Goal: Transaction & Acquisition: Obtain resource

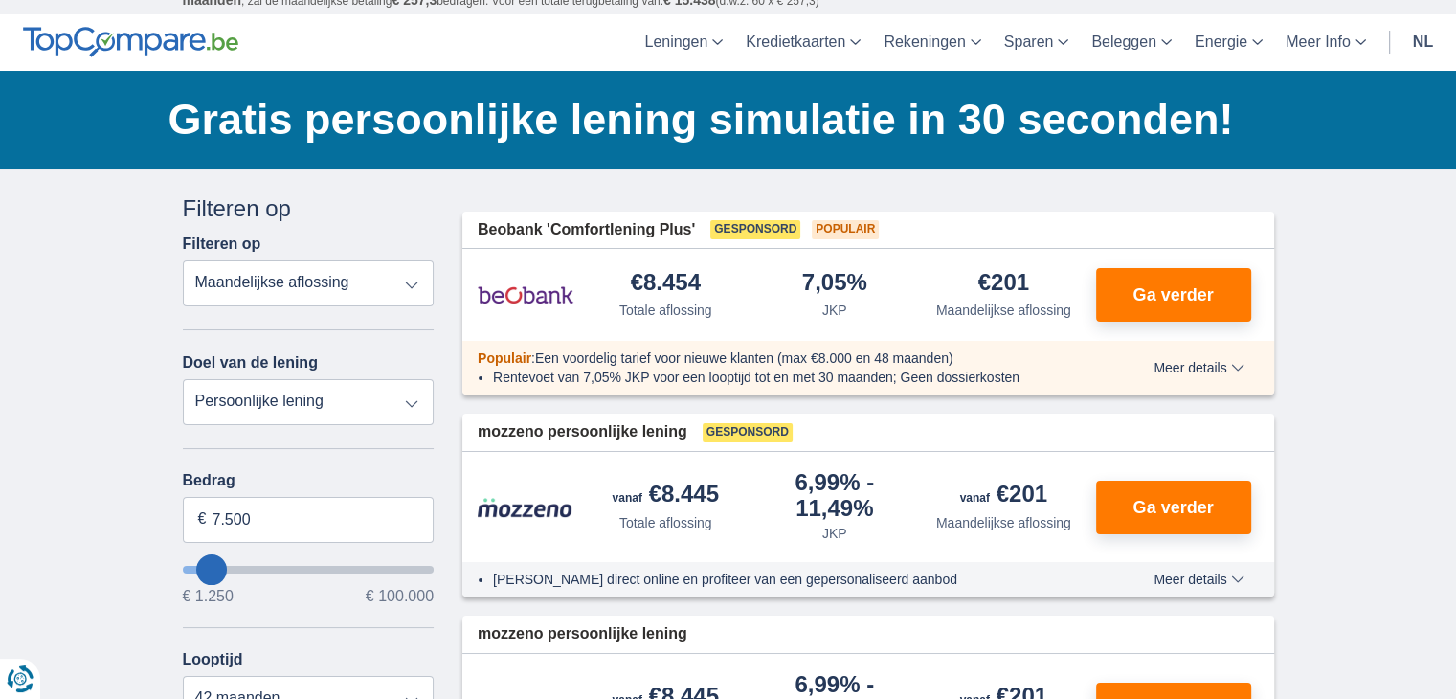
scroll to position [96, 0]
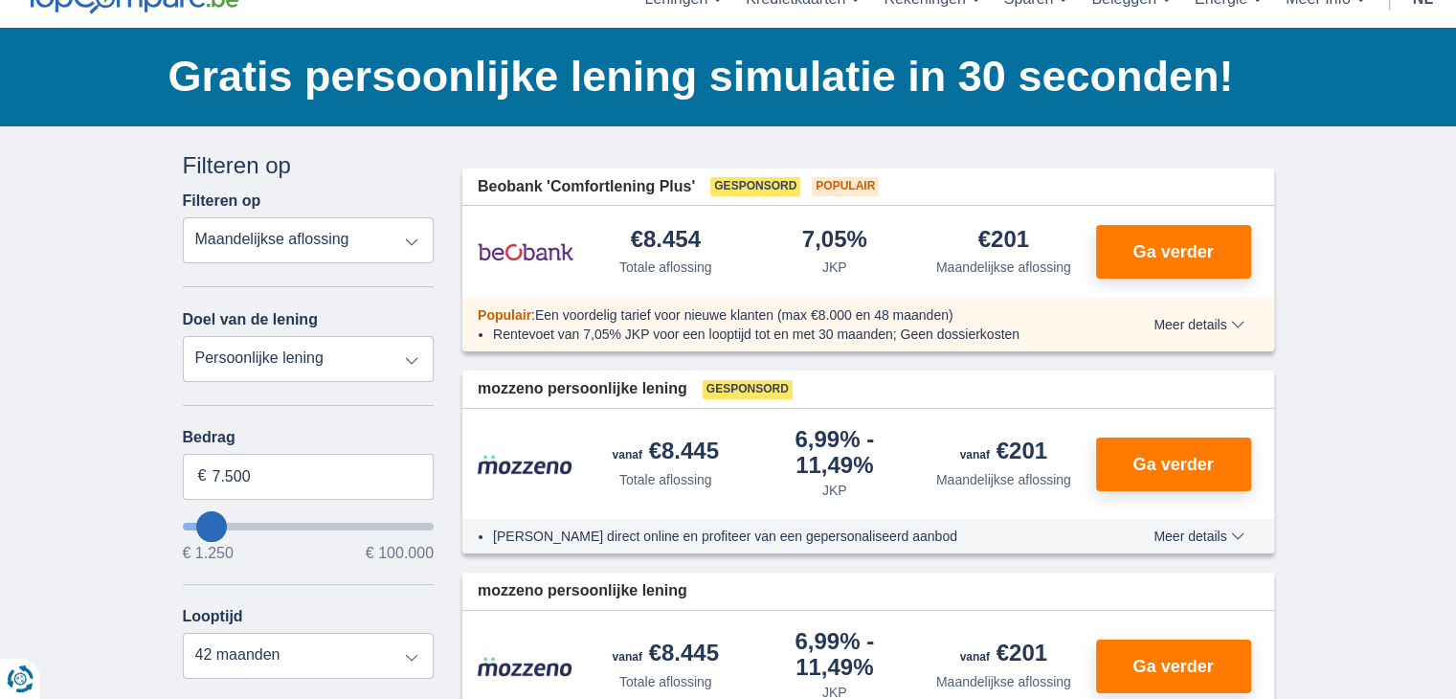
click at [406, 353] on select "Persoonlijke lening Auto Moto / fiets Mobilhome / caravan Renovatie Energie Sch…" at bounding box center [309, 359] width 252 height 46
select select "moto"
click at [183, 336] on select "Persoonlijke lening Auto Moto / fiets Mobilhome / caravan Renovatie Energie Sch…" at bounding box center [309, 359] width 252 height 46
type input "15.000"
type input "15250"
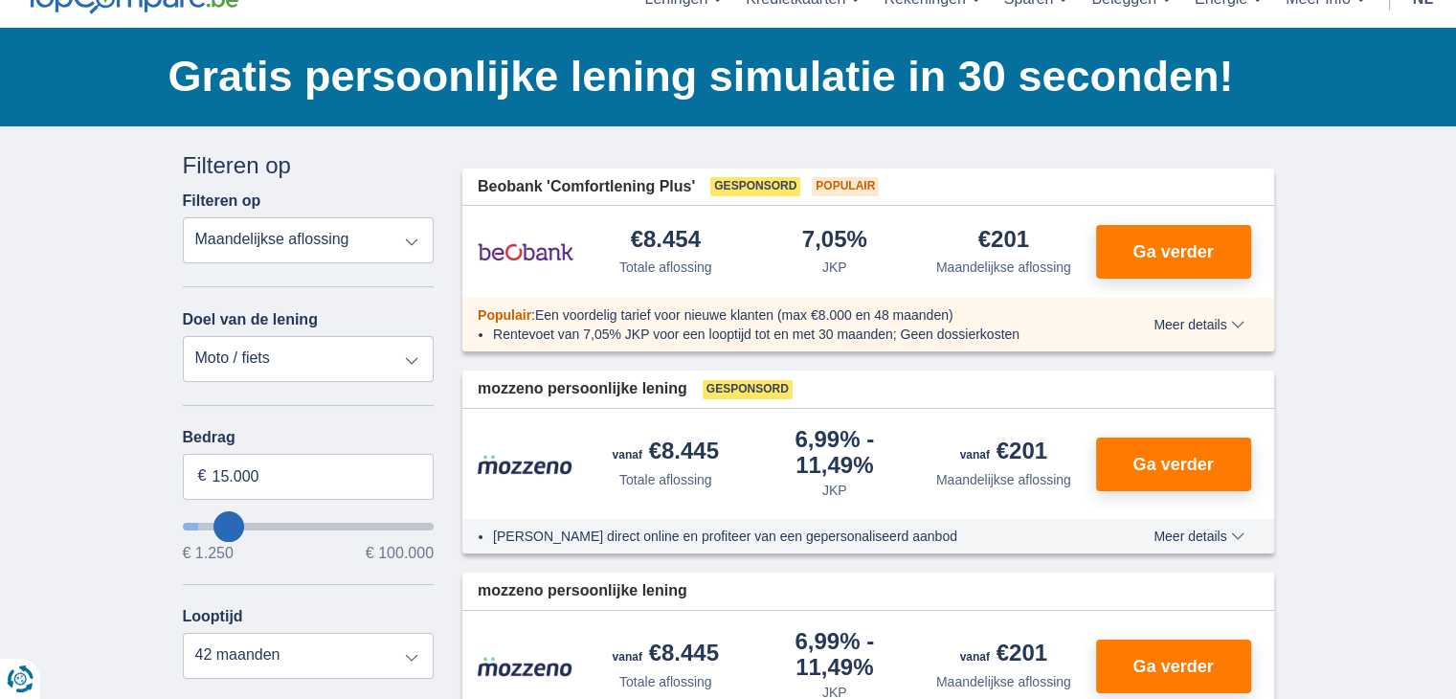
select select "60"
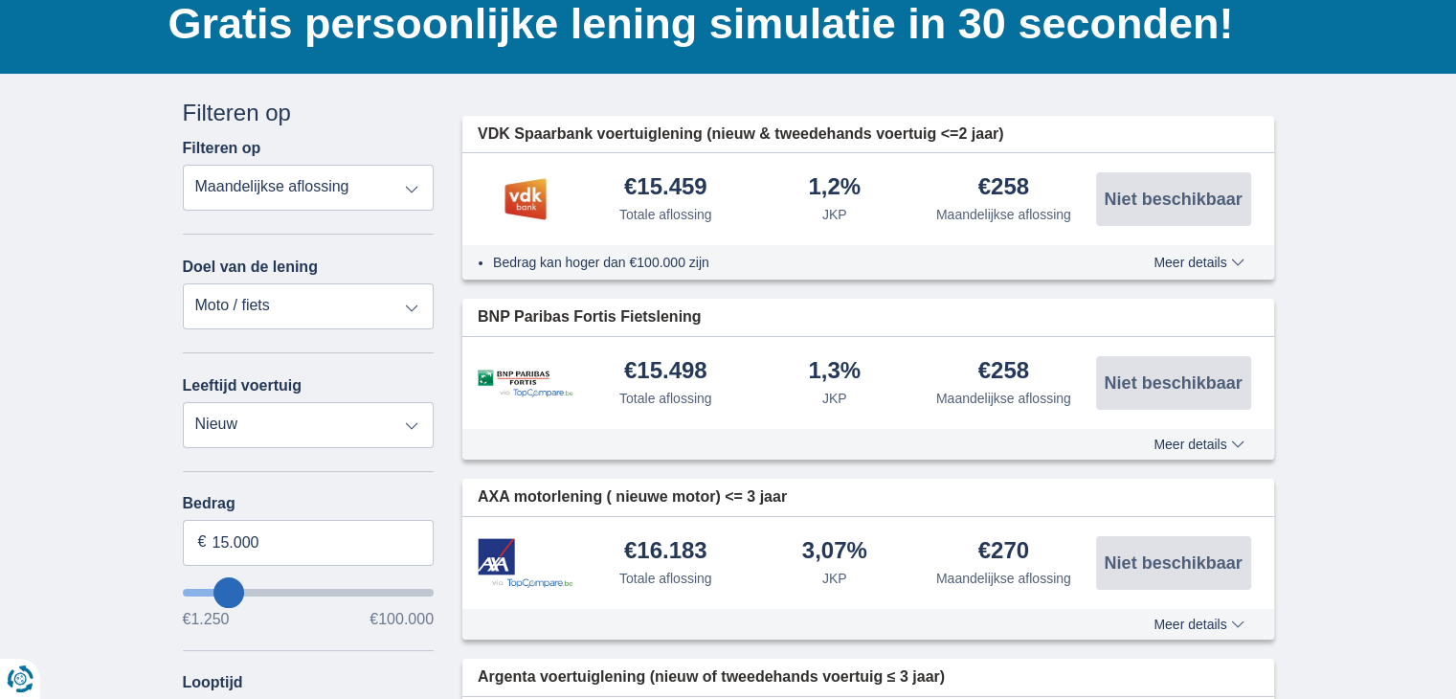
scroll to position [191, 0]
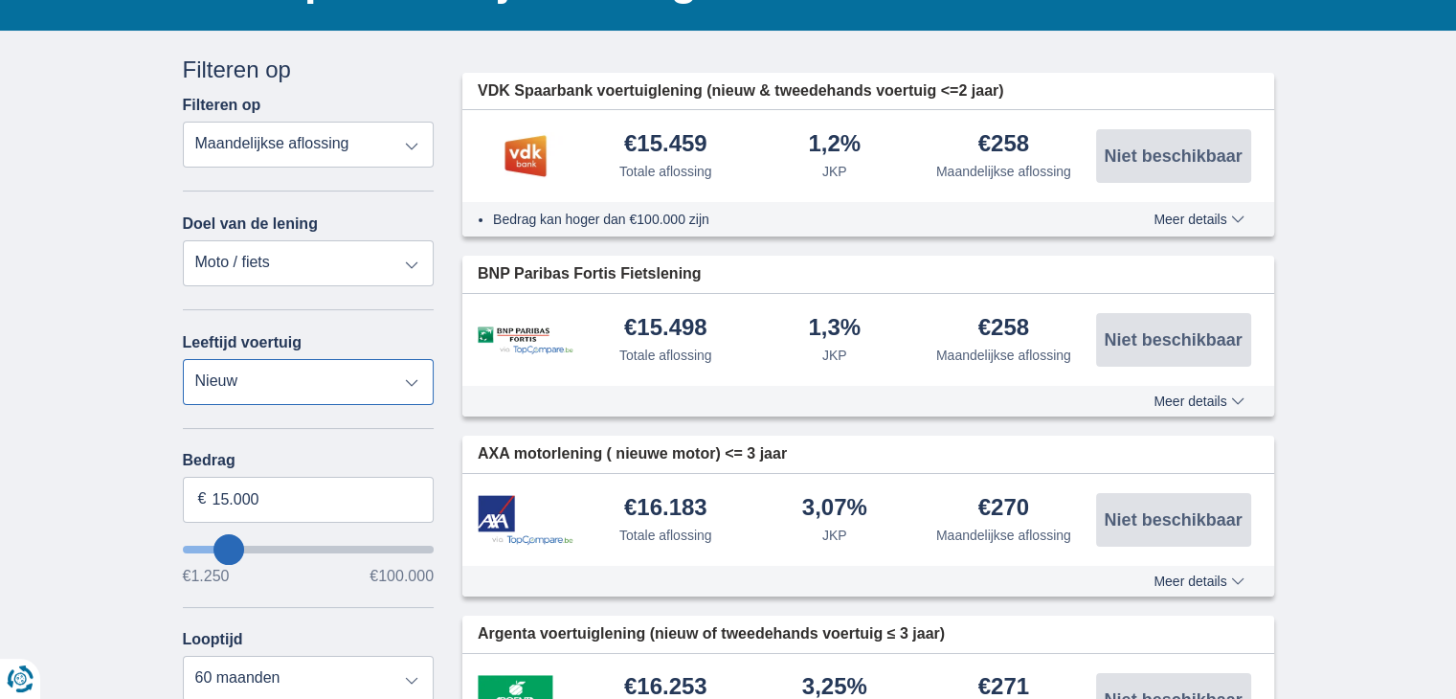
click at [417, 379] on select "Nieuw 0-1 jaar 1-2 jaar 2-3 jaar 3-4 jaar 4-5 jaar 5+ jaar" at bounding box center [309, 382] width 252 height 46
select select "2-3"
click at [183, 359] on select "Nieuw 0-1 jaar 1-2 jaar 2-3 jaar 3-4 jaar 4-5 jaar 5+ jaar" at bounding box center [309, 382] width 252 height 46
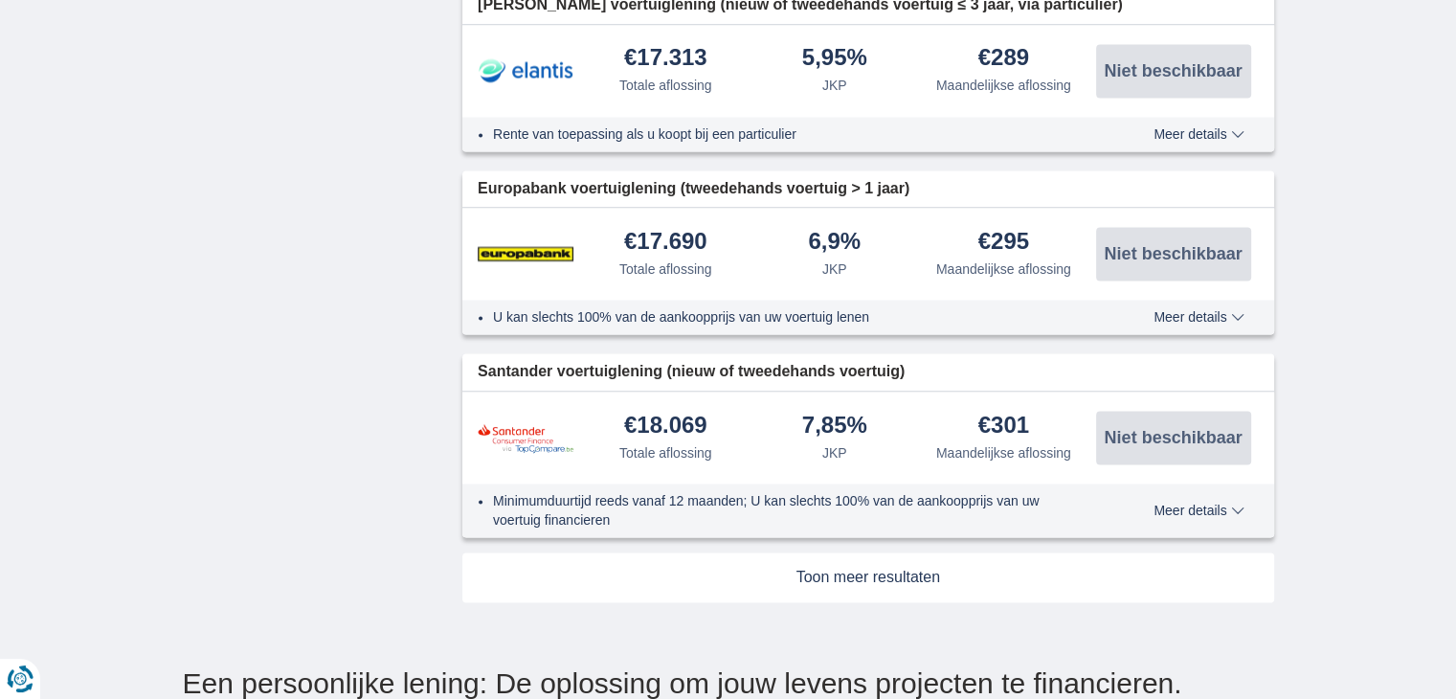
scroll to position [2872, 0]
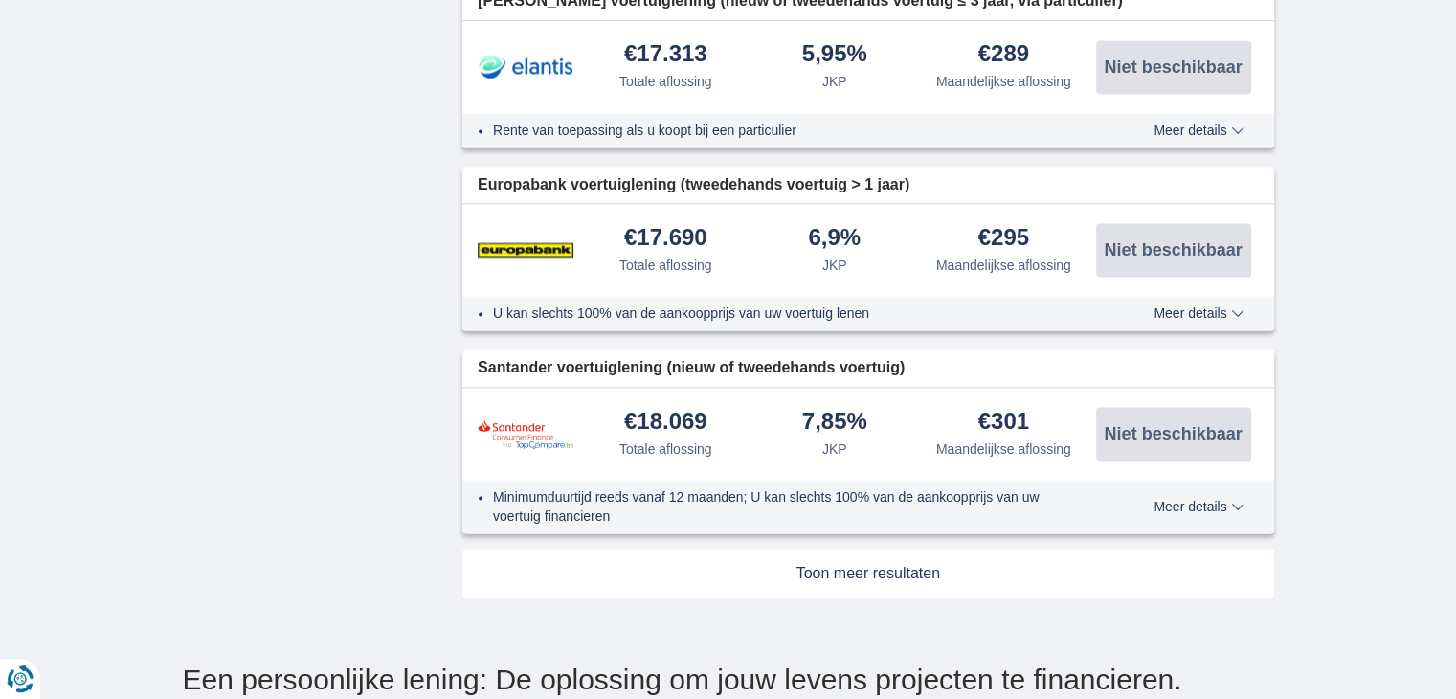
click at [862, 583] on link at bounding box center [868, 574] width 812 height 50
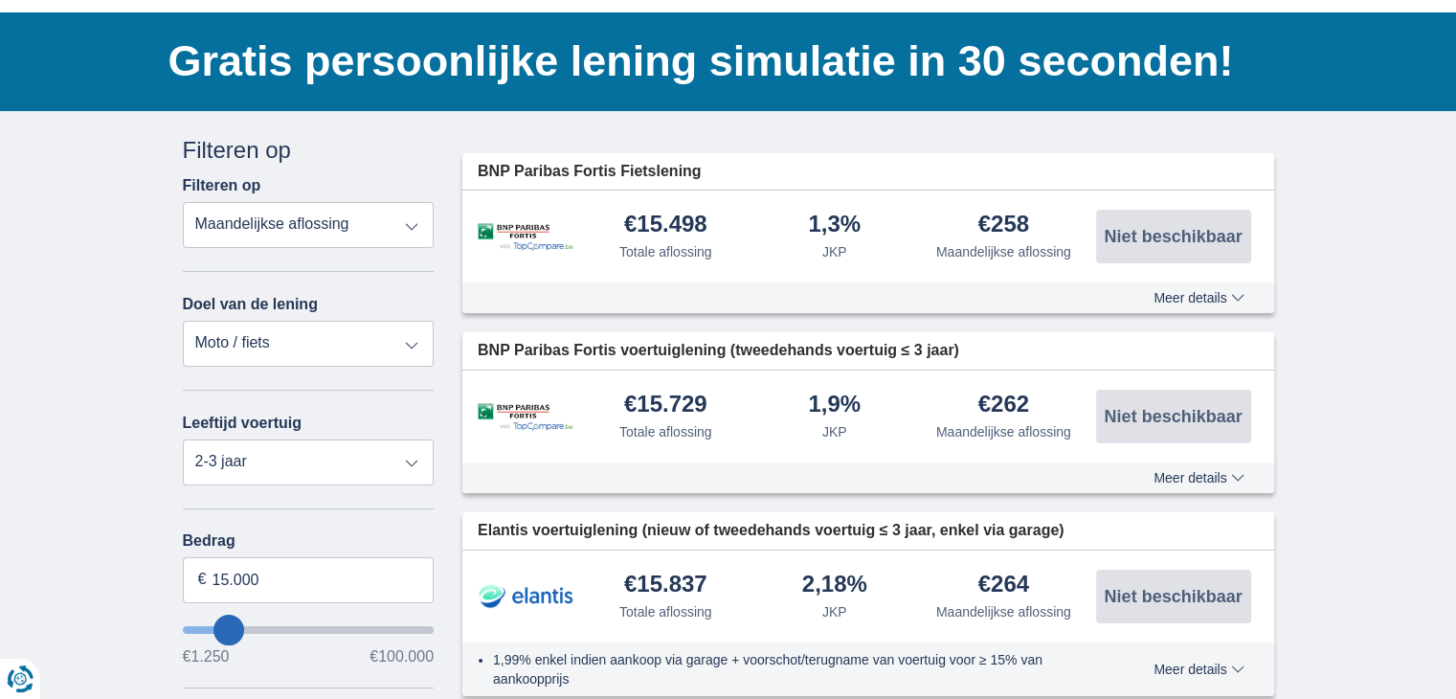
scroll to position [96, 0]
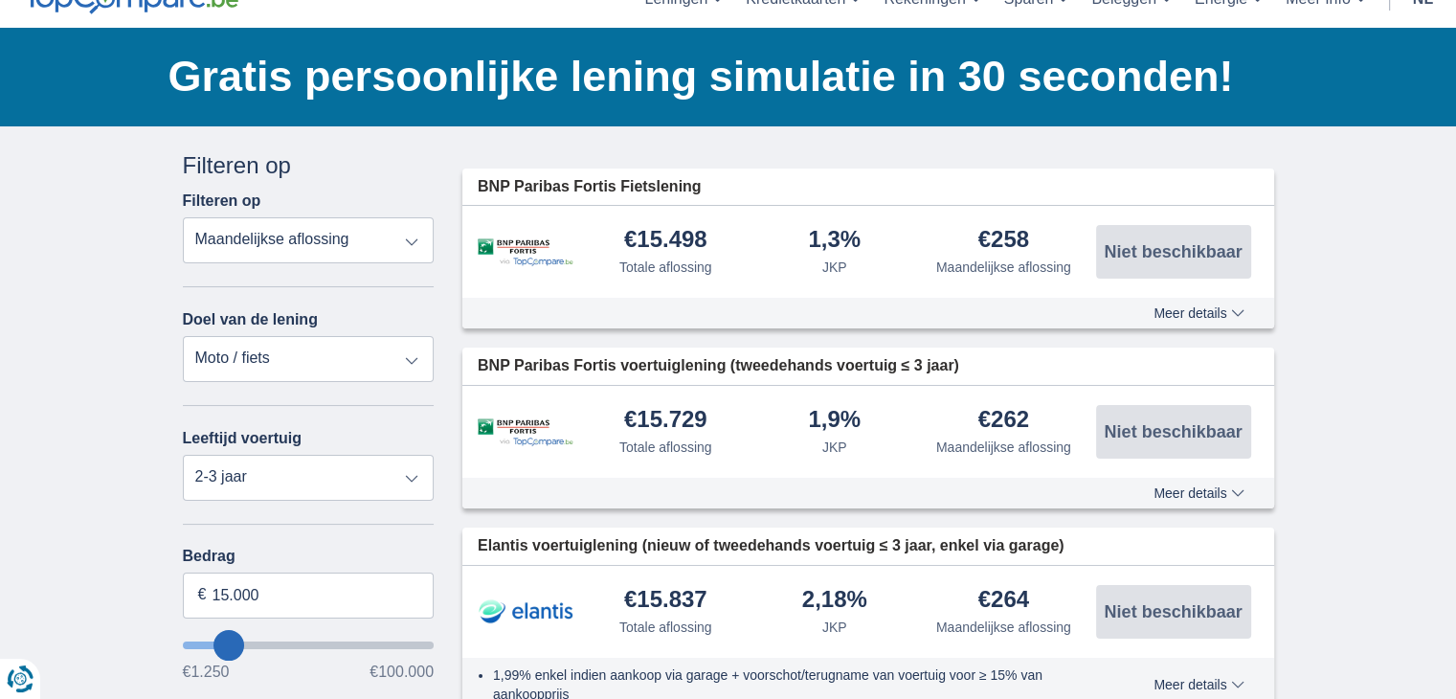
click at [397, 352] on select "Persoonlijke lening Auto Moto / fiets Mobilhome / caravan Renovatie Energie Sch…" at bounding box center [309, 359] width 252 height 46
click at [388, 352] on select "Persoonlijke lening Auto Moto / fiets Mobilhome / caravan Renovatie Energie Sch…" at bounding box center [309, 359] width 252 height 46
select select "vehicleLoan"
click at [183, 336] on select "Persoonlijke lening Auto Moto / fiets Mobilhome / caravan Renovatie Energie Sch…" at bounding box center [309, 359] width 252 height 46
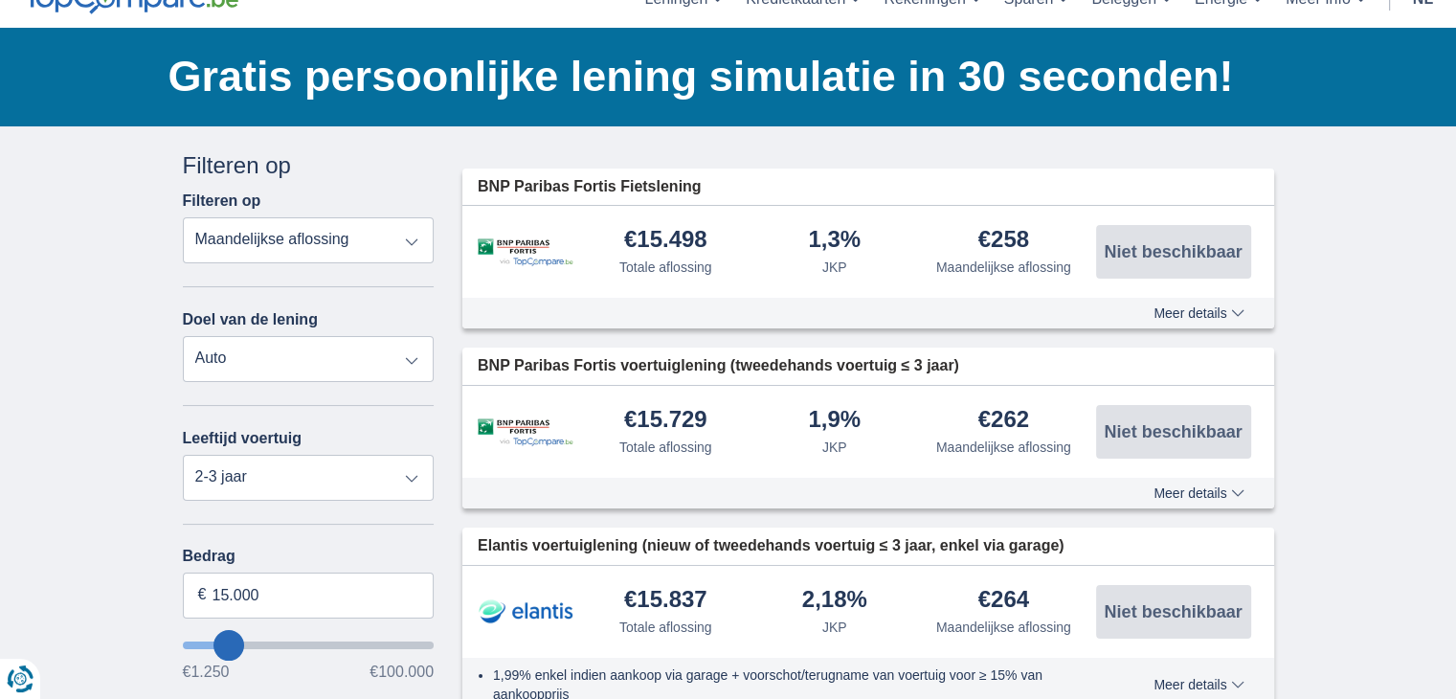
select select "3-4"
type input "15.000"
type input "15250"
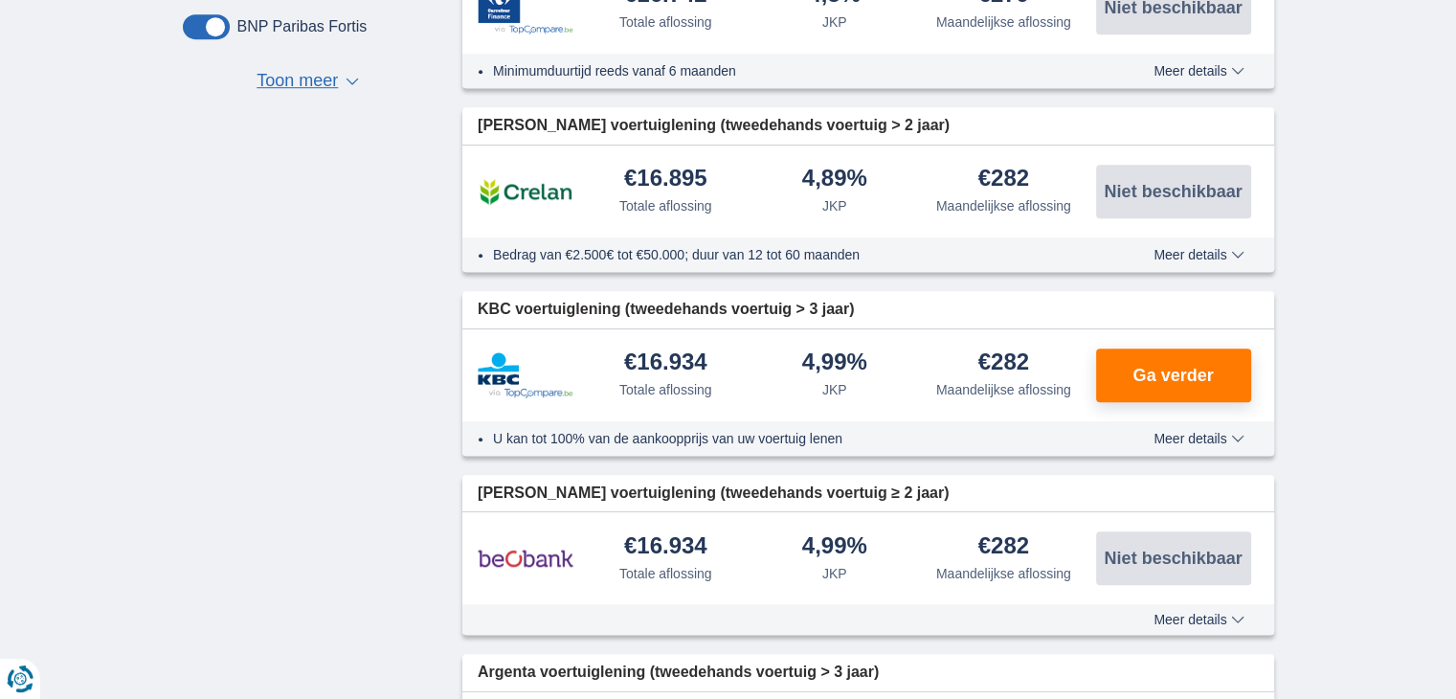
scroll to position [1245, 0]
